Goal: Navigation & Orientation: Find specific page/section

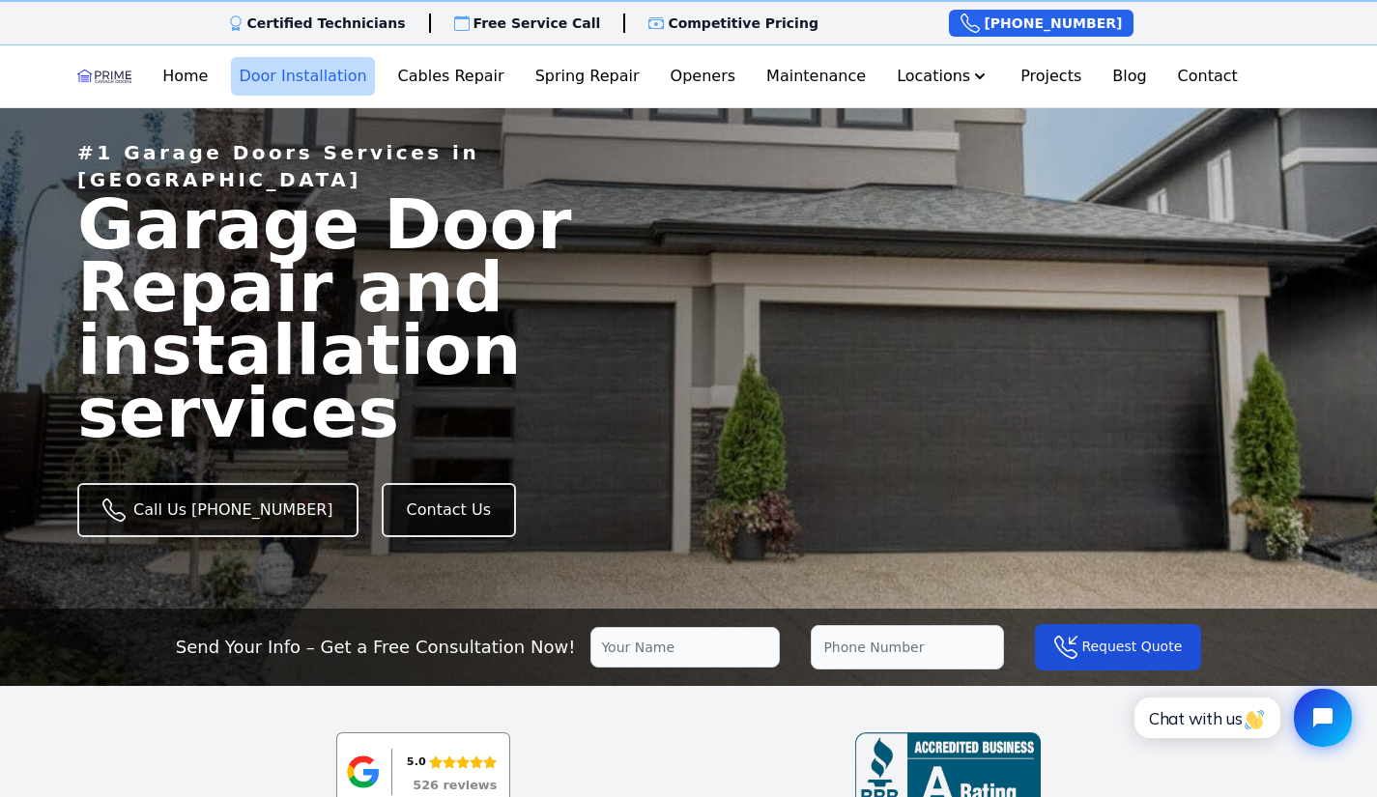
click at [340, 67] on link "Door Installation" at bounding box center [302, 76] width 143 height 39
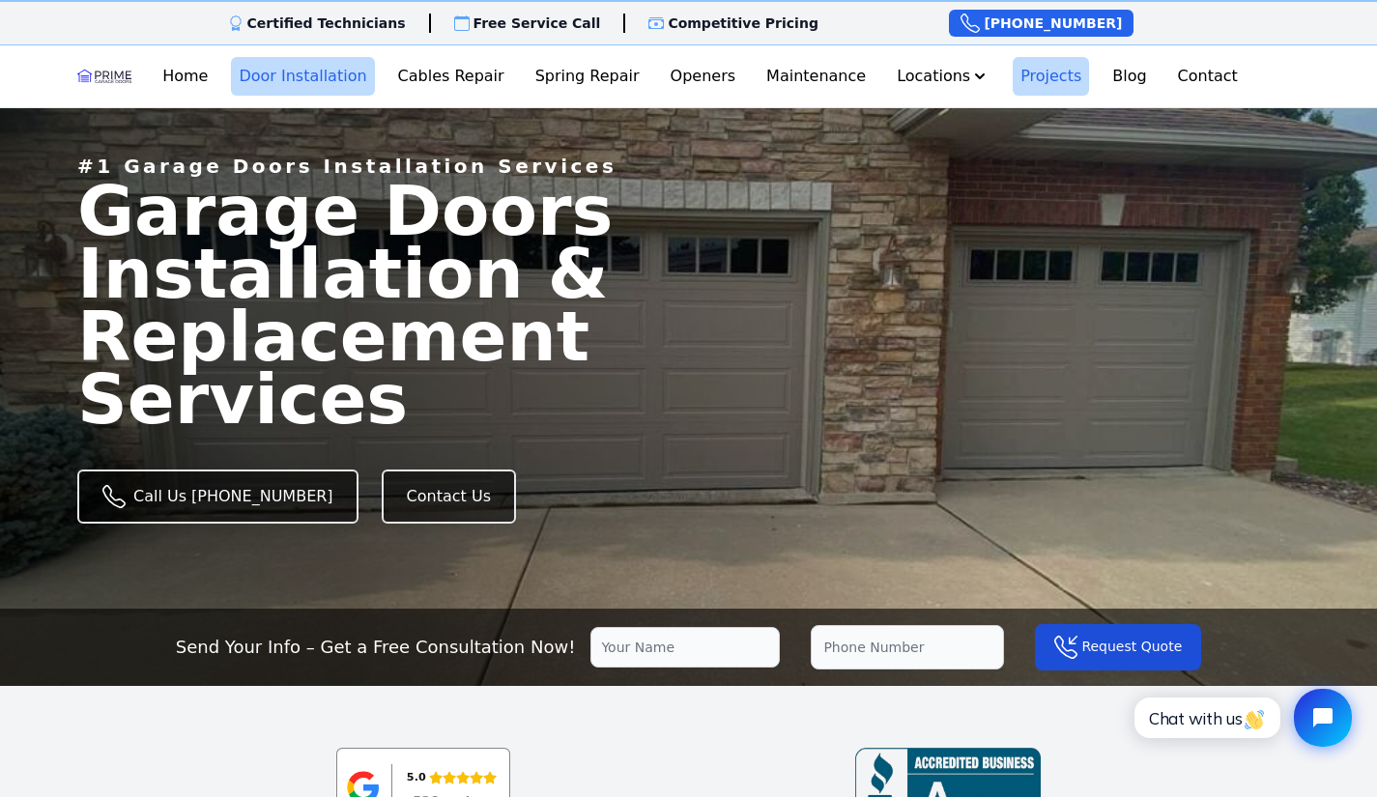
click at [1038, 74] on link "Projects" at bounding box center [1051, 76] width 76 height 39
